Goal: Communication & Community: Answer question/provide support

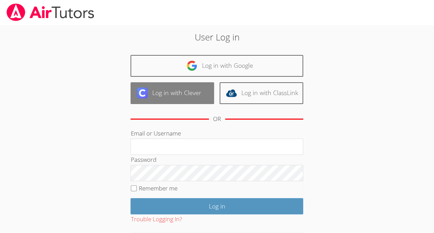
click at [183, 95] on link "Log in with Clever" at bounding box center [172, 93] width 84 height 22
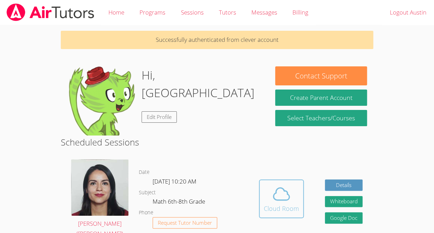
click at [280, 179] on button "Cloud Room" at bounding box center [281, 198] width 45 height 39
drag, startPoint x: 273, startPoint y: 188, endPoint x: 244, endPoint y: 175, distance: 31.5
click at [244, 175] on dl "Date Tue Sep 30, 10:20 AM Subject Math 6th-8th Grade Phone Request Tutor Number" at bounding box center [193, 204] width 109 height 72
click at [291, 198] on span at bounding box center [281, 193] width 35 height 19
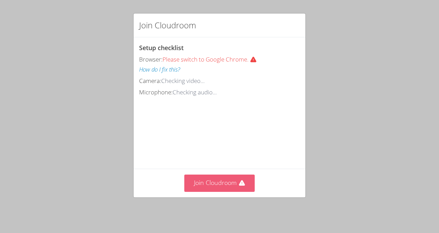
click at [238, 179] on button "Join Cloudroom" at bounding box center [219, 182] width 71 height 17
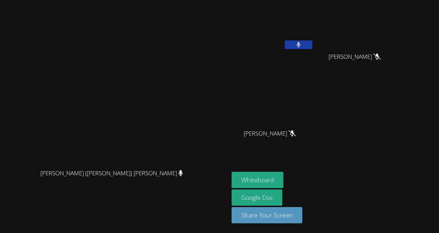
click at [285, 41] on button at bounding box center [299, 44] width 28 height 9
click at [295, 45] on icon at bounding box center [298, 45] width 7 height 6
click at [296, 45] on icon at bounding box center [298, 45] width 4 height 6
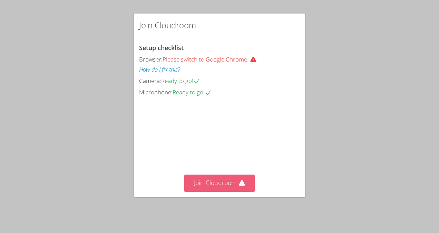
click at [206, 183] on button "Join Cloudroom" at bounding box center [219, 182] width 71 height 17
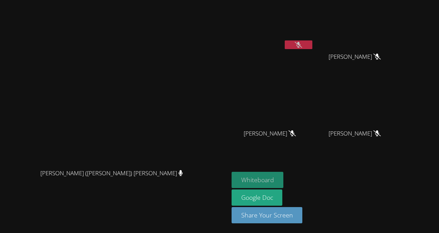
click at [284, 177] on button "Whiteboard" at bounding box center [258, 180] width 52 height 16
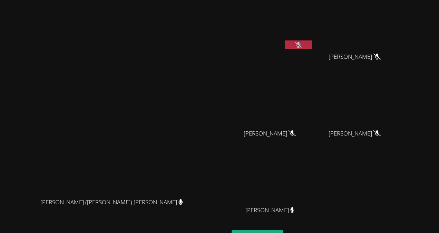
click at [302, 46] on icon at bounding box center [298, 45] width 7 height 6
click at [312, 46] on button at bounding box center [299, 44] width 28 height 9
click at [312, 40] on button at bounding box center [299, 44] width 28 height 9
click at [312, 48] on button at bounding box center [299, 44] width 28 height 9
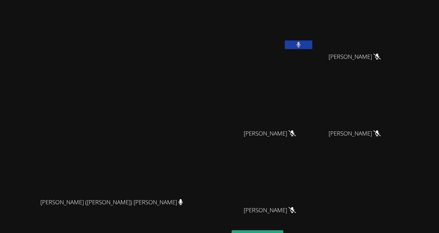
click at [312, 47] on button at bounding box center [299, 44] width 28 height 9
click at [314, 55] on div "Austin Aguilar-Glavez" at bounding box center [273, 40] width 82 height 74
click at [312, 48] on button at bounding box center [299, 44] width 28 height 9
click at [312, 47] on button at bounding box center [299, 44] width 28 height 9
click at [312, 42] on button at bounding box center [299, 44] width 28 height 9
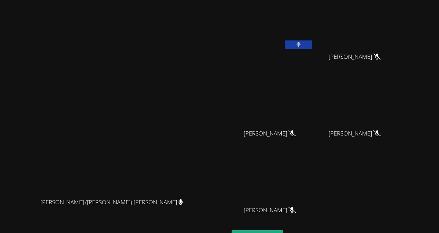
click at [312, 42] on button at bounding box center [299, 44] width 28 height 9
click at [312, 48] on button at bounding box center [299, 44] width 28 height 9
click at [301, 42] on icon at bounding box center [298, 45] width 4 height 6
click at [314, 33] on video at bounding box center [273, 26] width 82 height 46
click at [302, 45] on icon at bounding box center [298, 45] width 7 height 6
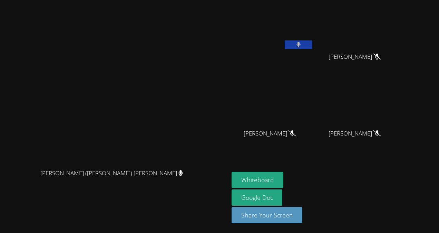
click at [312, 45] on button at bounding box center [299, 44] width 28 height 9
click at [312, 43] on button at bounding box center [299, 44] width 28 height 9
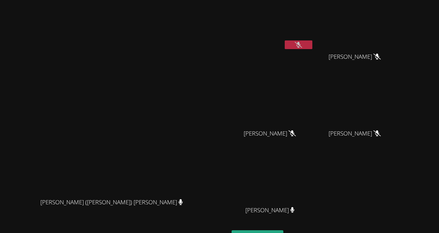
click at [302, 42] on icon at bounding box center [298, 45] width 7 height 6
click at [301, 42] on icon at bounding box center [298, 45] width 4 height 6
click at [314, 37] on video at bounding box center [273, 26] width 82 height 46
click at [312, 41] on button at bounding box center [299, 44] width 28 height 9
click at [312, 44] on button at bounding box center [299, 44] width 28 height 9
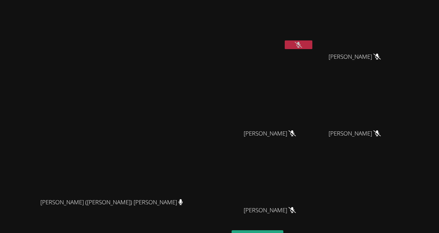
click at [312, 43] on button at bounding box center [299, 44] width 28 height 9
click at [312, 45] on button at bounding box center [299, 44] width 28 height 9
click at [312, 43] on button at bounding box center [299, 44] width 28 height 9
click at [312, 47] on button at bounding box center [299, 44] width 28 height 9
click at [302, 42] on icon at bounding box center [298, 45] width 7 height 6
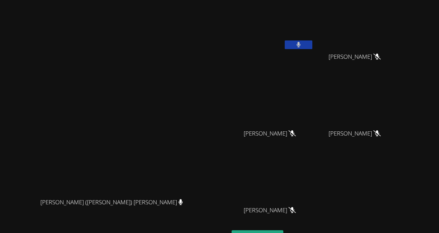
click at [301, 42] on icon at bounding box center [298, 45] width 4 height 6
click at [302, 44] on icon at bounding box center [298, 45] width 7 height 6
click at [301, 44] on icon at bounding box center [298, 45] width 4 height 6
click at [302, 43] on icon at bounding box center [298, 45] width 7 height 6
click at [301, 42] on icon at bounding box center [298, 45] width 4 height 6
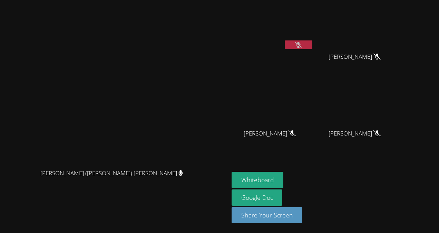
click at [226, 17] on div "Jacqueline (Jackie) Reynoza Jacqueline (Jackie) Reynoza" at bounding box center [114, 116] width 223 height 227
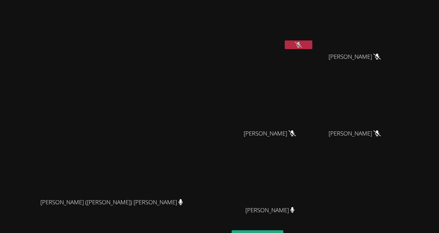
drag, startPoint x: 264, startPoint y: 158, endPoint x: 271, endPoint y: 69, distance: 89.3
click at [271, 69] on div "Austin Aguilar-Glavez Yeslhy Ventura Yanes Yeslhy Ventura Yanes Savannah Riggin…" at bounding box center [315, 116] width 167 height 227
click at [314, 143] on div "Savannah Riggin" at bounding box center [273, 140] width 82 height 28
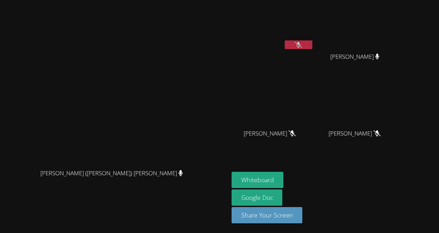
click at [314, 39] on video at bounding box center [273, 26] width 82 height 46
click at [302, 43] on icon at bounding box center [298, 45] width 7 height 6
click at [312, 43] on button at bounding box center [299, 44] width 28 height 9
click at [312, 44] on button at bounding box center [299, 44] width 28 height 9
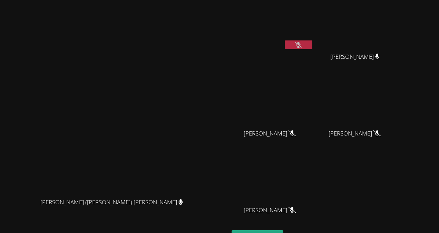
click at [302, 45] on icon at bounding box center [298, 45] width 7 height 6
click at [312, 45] on button at bounding box center [299, 44] width 28 height 9
click at [312, 43] on button at bounding box center [299, 44] width 28 height 9
click at [312, 47] on button at bounding box center [299, 44] width 28 height 9
click at [312, 41] on button at bounding box center [299, 44] width 28 height 9
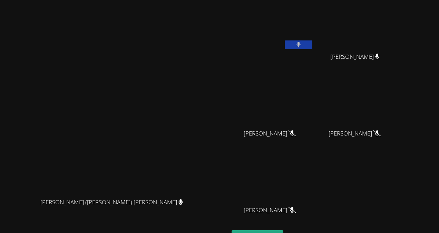
click at [312, 43] on button at bounding box center [299, 44] width 28 height 9
click at [312, 41] on button at bounding box center [299, 44] width 28 height 9
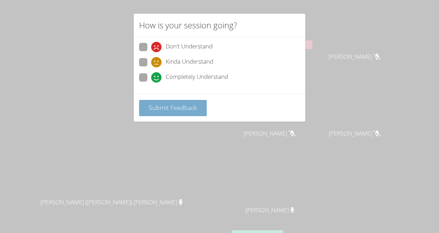
click at [198, 108] on button "Submit Feedback" at bounding box center [173, 108] width 68 height 16
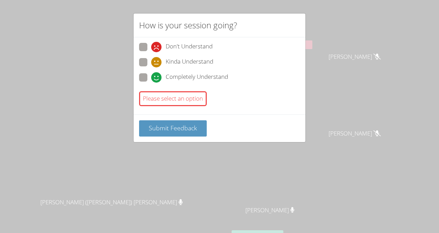
click at [203, 81] on span "Completely Understand" at bounding box center [197, 77] width 62 height 10
click at [157, 79] on input "Completely Understand" at bounding box center [154, 76] width 6 height 6
radio input "true"
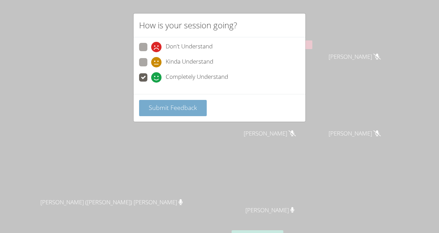
click at [196, 108] on button "Submit Feedback" at bounding box center [173, 108] width 68 height 16
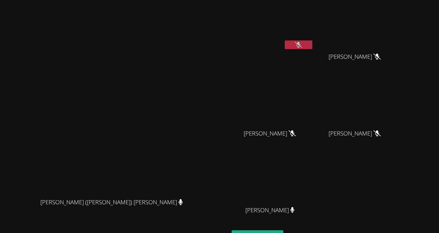
click at [312, 46] on button at bounding box center [299, 44] width 28 height 9
click at [301, 45] on icon at bounding box center [298, 45] width 4 height 6
click at [302, 43] on icon at bounding box center [298, 45] width 7 height 6
click at [301, 43] on icon at bounding box center [298, 45] width 4 height 6
click at [312, 44] on button at bounding box center [299, 44] width 28 height 9
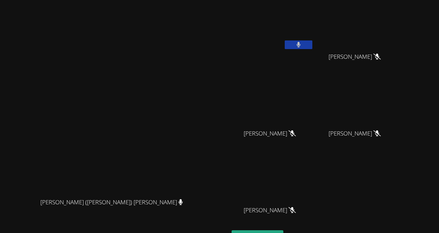
click at [312, 44] on button at bounding box center [299, 44] width 28 height 9
click at [312, 42] on button at bounding box center [299, 44] width 28 height 9
click at [312, 41] on button at bounding box center [299, 44] width 28 height 9
click at [312, 48] on button at bounding box center [299, 44] width 28 height 9
click at [312, 46] on button at bounding box center [299, 44] width 28 height 9
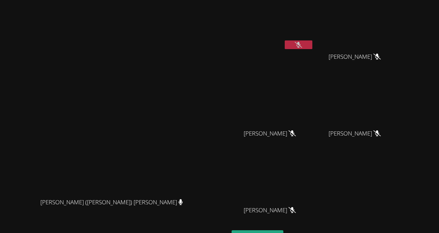
click at [312, 40] on button at bounding box center [299, 44] width 28 height 9
click at [302, 46] on icon at bounding box center [298, 45] width 7 height 6
click at [314, 40] on video at bounding box center [273, 26] width 82 height 46
click at [301, 45] on icon at bounding box center [298, 45] width 4 height 6
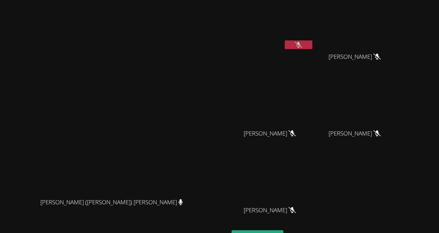
click at [312, 42] on button at bounding box center [299, 44] width 28 height 9
